Goal: Information Seeking & Learning: Find specific fact

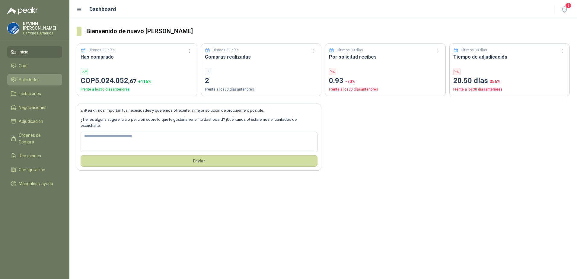
click at [34, 76] on span "Solicitudes" at bounding box center [29, 79] width 21 height 7
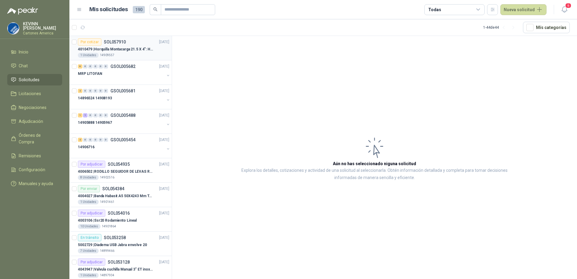
click at [127, 47] on p "4010479 | Horquilla Montacarga 21.5 X 4": Horquilla Telescopica Overall size 21…" at bounding box center [115, 49] width 75 height 6
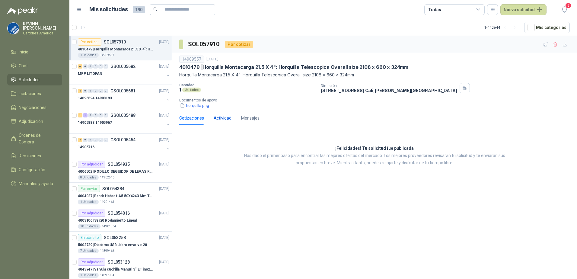
click at [228, 118] on div "Actividad" at bounding box center [223, 118] width 18 height 7
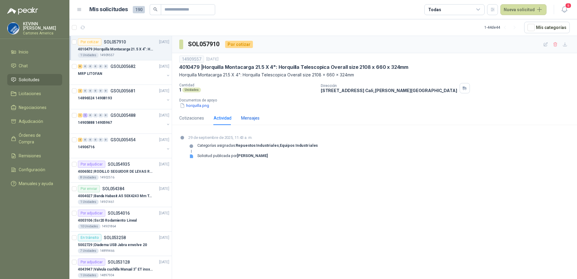
click at [243, 116] on div "Mensajes" at bounding box center [250, 118] width 18 height 7
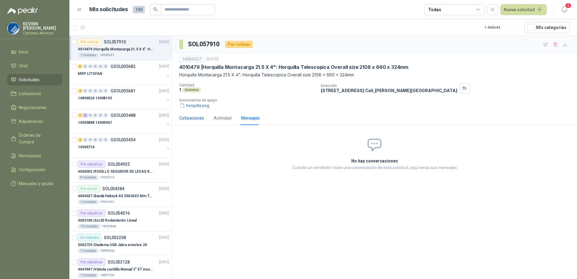
click at [192, 117] on div "Cotizaciones" at bounding box center [191, 118] width 25 height 7
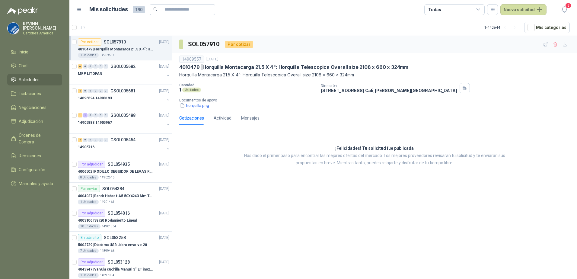
click at [132, 49] on p "4010479 | Horquilla Montacarga 21.5 X 4": Horquilla Telescopica Overall size 21…" at bounding box center [115, 49] width 75 height 6
click at [166, 74] on button "button" at bounding box center [168, 75] width 5 height 5
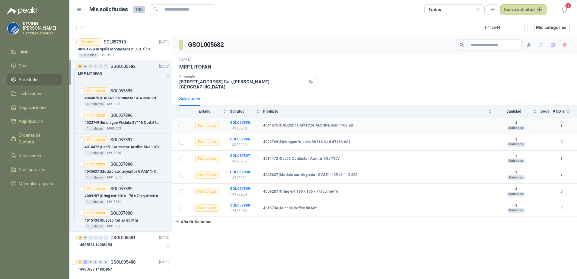
click at [288, 123] on b "4044875 | CAD32F7 Contactor Aux 3Na-2Nc 110V 60" at bounding box center [308, 125] width 90 height 5
click at [122, 93] on div "Por cotizar SOL057895" at bounding box center [109, 90] width 48 height 7
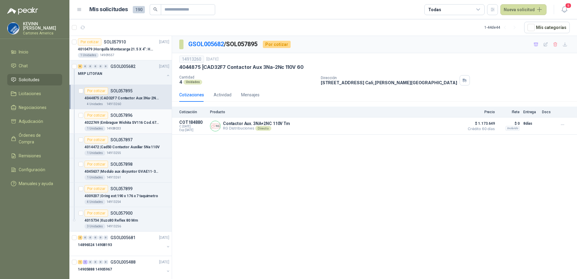
click at [139, 124] on p "4022749 | [GEOGRAPHIC_DATA] Cod.67116-001" at bounding box center [122, 123] width 75 height 6
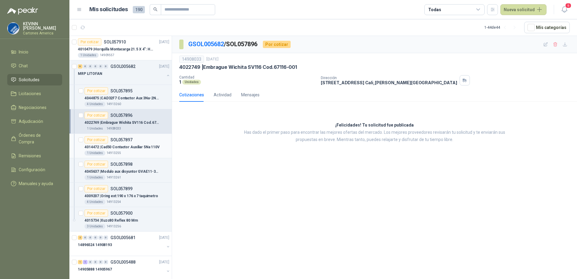
click at [135, 139] on div "Por cotizar SOL057897" at bounding box center [127, 139] width 85 height 7
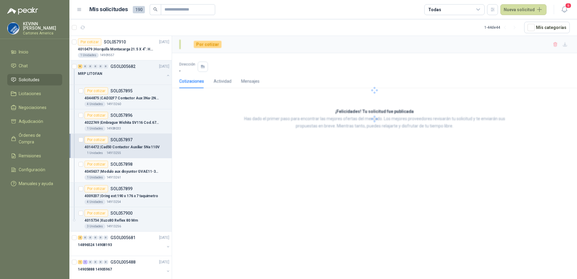
click at [137, 167] on div "Por cotizar SOL057898" at bounding box center [127, 164] width 85 height 7
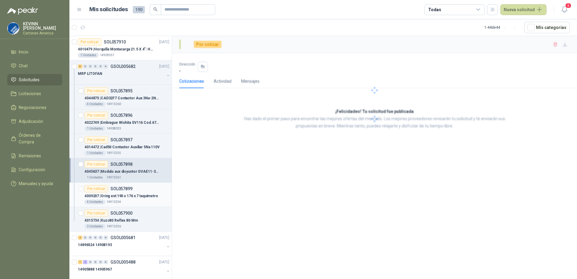
click at [134, 190] on div "Por cotizar SOL057899" at bounding box center [127, 188] width 85 height 7
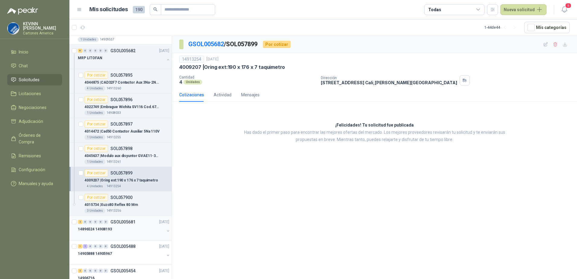
scroll to position [30, 0]
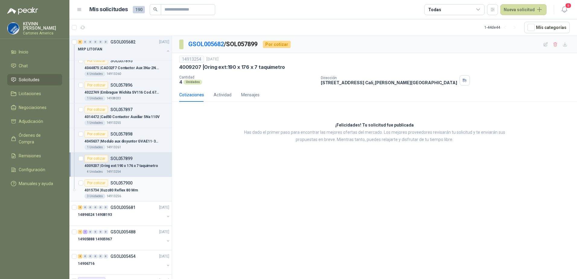
click at [124, 190] on p "4015734 | Xuzc80 Reflex 80 Mm" at bounding box center [111, 190] width 53 height 6
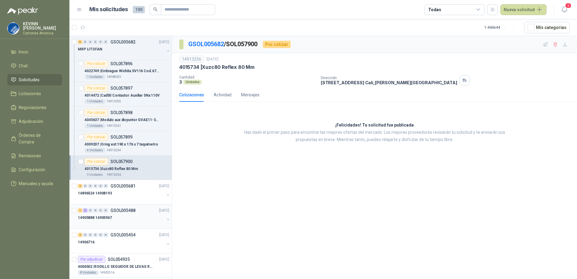
scroll to position [91, 0]
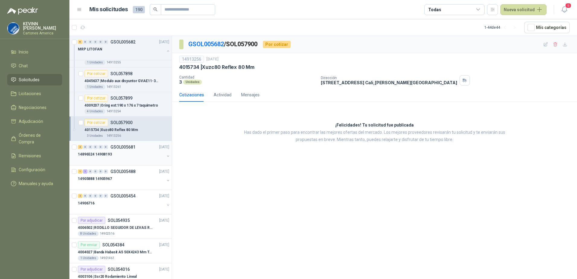
click at [164, 153] on div "14896524 14908193" at bounding box center [124, 157] width 93 height 12
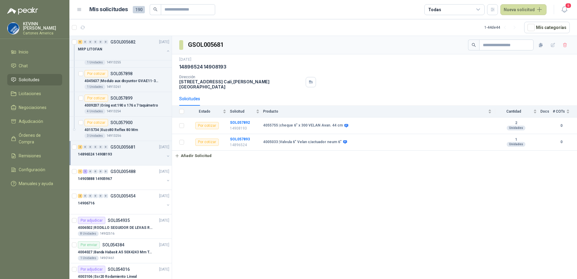
click at [166, 156] on button "button" at bounding box center [168, 156] width 5 height 5
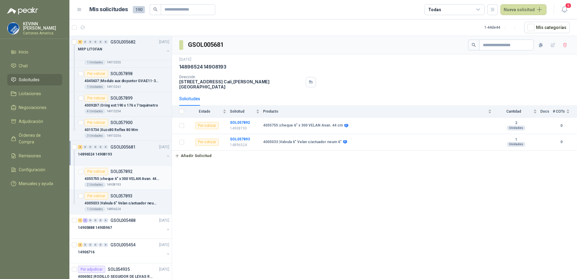
click at [123, 176] on p "4055755 | cheque 6" x 300 VELAN Avan. 44 cm" at bounding box center [122, 179] width 75 height 6
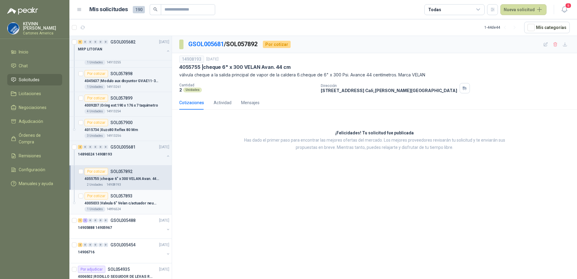
click at [131, 203] on p "4005033 | Valvula 6" Velan c/actuador neum 6"" at bounding box center [122, 203] width 75 height 6
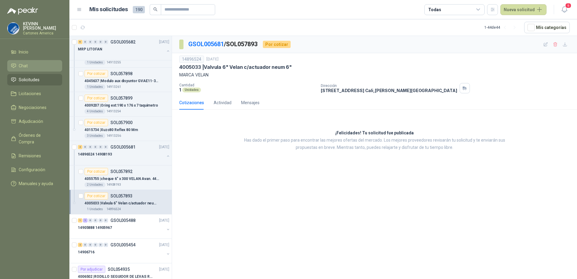
click at [27, 64] on span "Chat" at bounding box center [23, 65] width 9 height 7
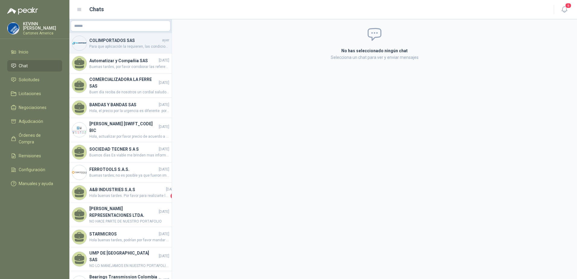
click at [135, 42] on h4 "COLIMPORTADOS SAS" at bounding box center [125, 40] width 72 height 7
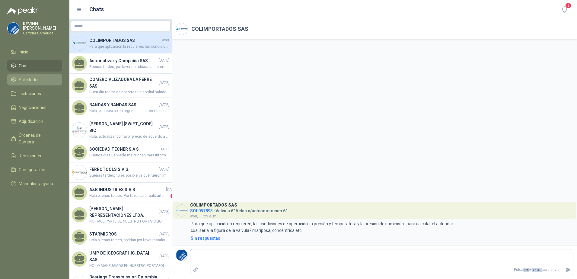
click at [40, 82] on link "Solicitudes" at bounding box center [34, 79] width 55 height 11
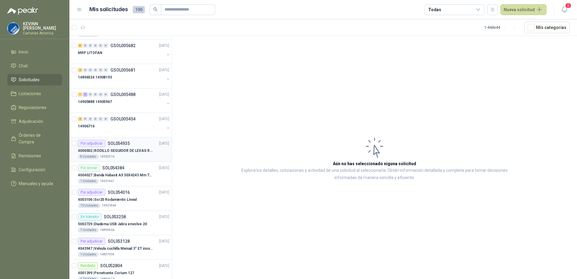
scroll to position [30, 0]
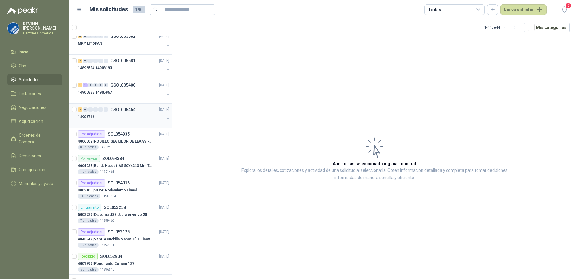
click at [136, 118] on div "14906716" at bounding box center [121, 116] width 87 height 7
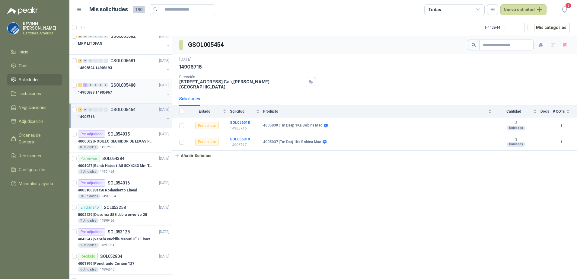
click at [139, 95] on div "14905888 14905967" at bounding box center [121, 92] width 87 height 7
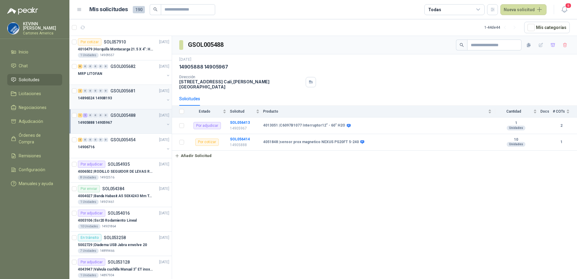
click at [139, 103] on div at bounding box center [121, 104] width 87 height 5
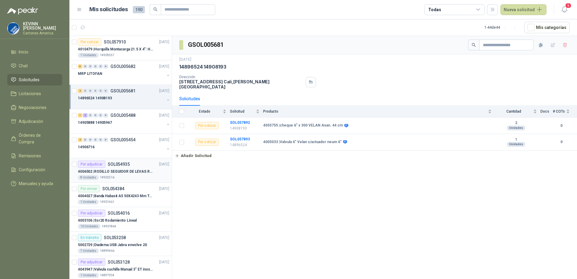
click at [121, 166] on p "SOL054935" at bounding box center [119, 164] width 22 height 4
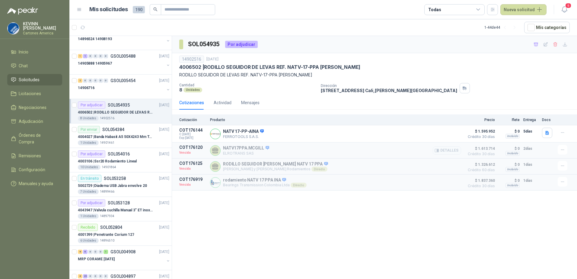
scroll to position [60, 0]
drag, startPoint x: 206, startPoint y: 66, endPoint x: 351, endPoint y: 65, distance: 144.3
click at [351, 65] on div "4006502 | RODILLO SEGUIDOR DE LEVAS REF. NATV-17-PPA [PERSON_NAME]" at bounding box center [374, 67] width 391 height 6
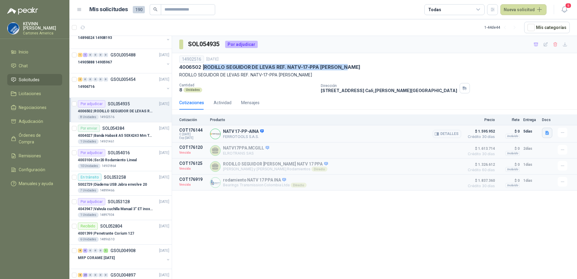
click at [547, 134] on icon "button" at bounding box center [547, 132] width 5 height 5
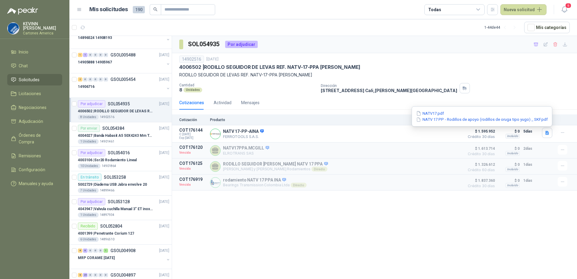
click at [541, 94] on div "14902516 [DATE] 4006502 | RODILLO SEGUIDOR DE LEVAS REF. NATV-17-PPA MARCA MCG …" at bounding box center [374, 74] width 405 height 43
click at [545, 137] on button "button" at bounding box center [547, 133] width 10 height 10
click at [437, 117] on button "NATV 17 PP - Rodillos de apoyo (rodillos de oruga tipo yugo) _ SKF.pdf" at bounding box center [482, 119] width 133 height 6
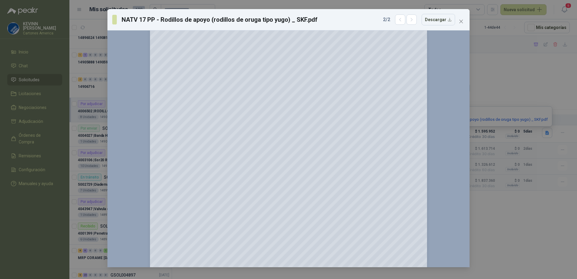
scroll to position [302, 0]
click at [463, 20] on icon "close" at bounding box center [461, 22] width 4 height 4
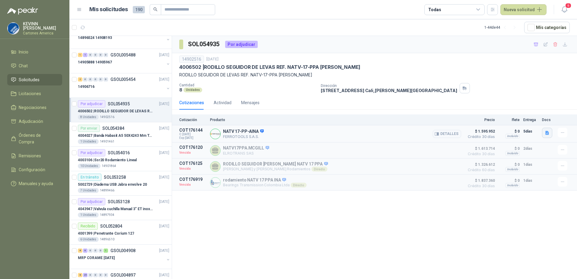
click at [546, 134] on icon "button" at bounding box center [547, 133] width 4 height 4
click at [428, 115] on button "NATV17.pdf" at bounding box center [430, 113] width 29 height 6
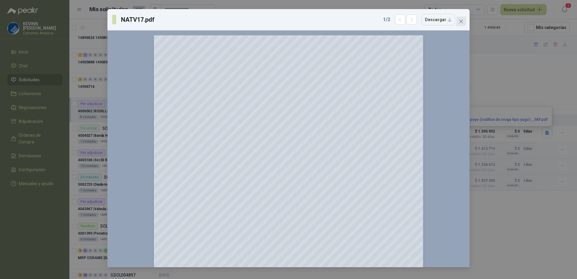
click at [460, 19] on icon "close" at bounding box center [461, 21] width 5 height 5
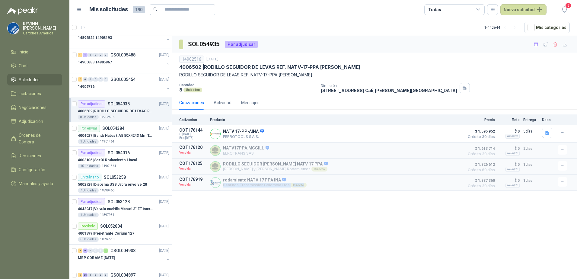
drag, startPoint x: 223, startPoint y: 187, endPoint x: 291, endPoint y: 193, distance: 67.6
click at [291, 193] on div "SOL054935 Por adjudicar 14902516 [DATE] 4006502 | RODILLO SEGUIDOR DE LEVAS REF…" at bounding box center [374, 158] width 405 height 245
drag, startPoint x: 291, startPoint y: 193, endPoint x: 328, endPoint y: 191, distance: 37.5
click at [328, 190] on article "COT176919 Vencida rodamiento NATV 17 PPA INA Bearings Transmission Colombia Ltd…" at bounding box center [374, 182] width 405 height 16
click at [162, 106] on p "[DATE]" at bounding box center [164, 104] width 10 height 6
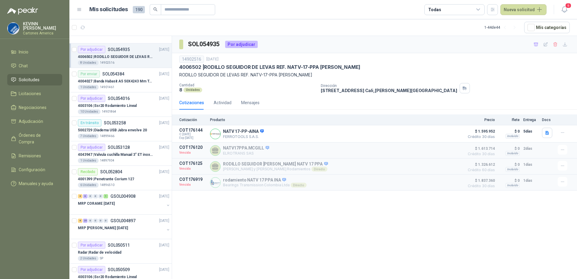
scroll to position [0, 0]
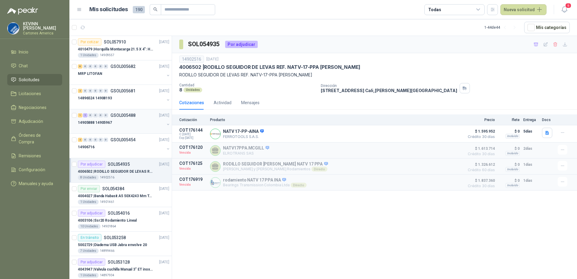
click at [129, 123] on div "14905888 14905967" at bounding box center [121, 122] width 87 height 7
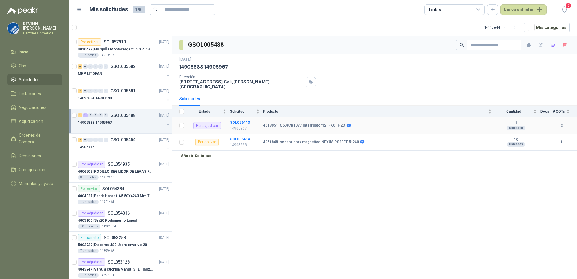
click at [240, 126] on p "14905967" at bounding box center [245, 129] width 30 height 6
click at [241, 126] on p "14905967" at bounding box center [245, 129] width 30 height 6
click at [190, 9] on input "text" at bounding box center [185, 10] width 42 height 10
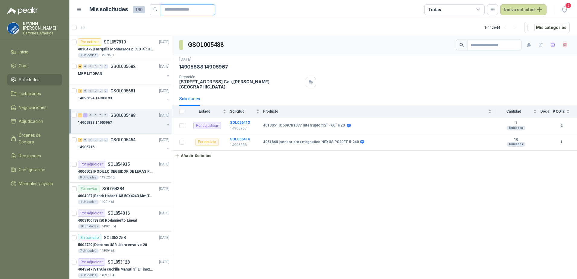
paste input "********"
type input "********"
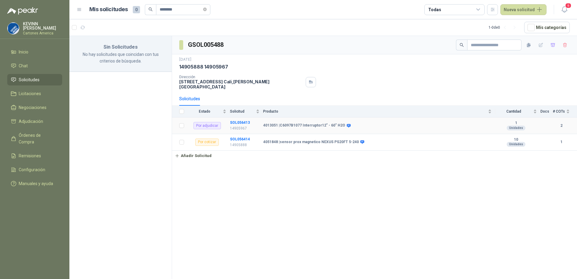
click at [241, 126] on p "14905967" at bounding box center [245, 129] width 30 height 6
drag, startPoint x: 241, startPoint y: 125, endPoint x: 270, endPoint y: 121, distance: 29.2
click at [270, 123] on b "4013051 | C6097B1077 Interruptor12" - 60" H2O" at bounding box center [304, 125] width 82 height 5
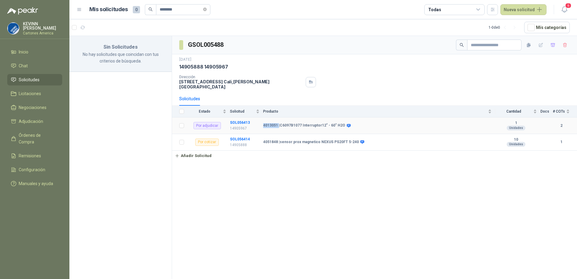
copy b "4013051"
click at [206, 10] on span "********" at bounding box center [183, 9] width 54 height 11
drag, startPoint x: 208, startPoint y: 9, endPoint x: 203, endPoint y: 8, distance: 5.0
click at [207, 8] on icon "close-circle" at bounding box center [205, 10] width 4 height 4
click at [183, 7] on input "text" at bounding box center [181, 10] width 42 height 10
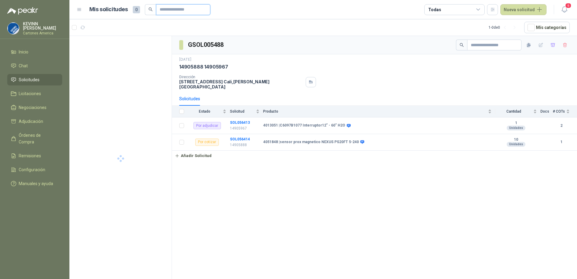
paste input "*******"
type input "*******"
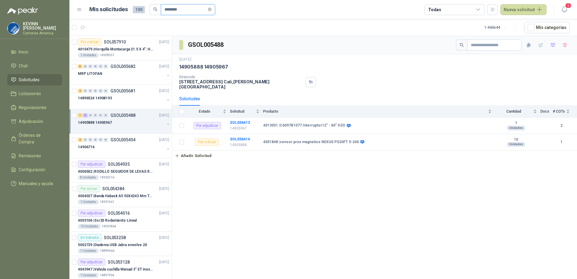
click at [202, 8] on input "*******" at bounding box center [185, 10] width 42 height 10
